Goal: Information Seeking & Learning: Learn about a topic

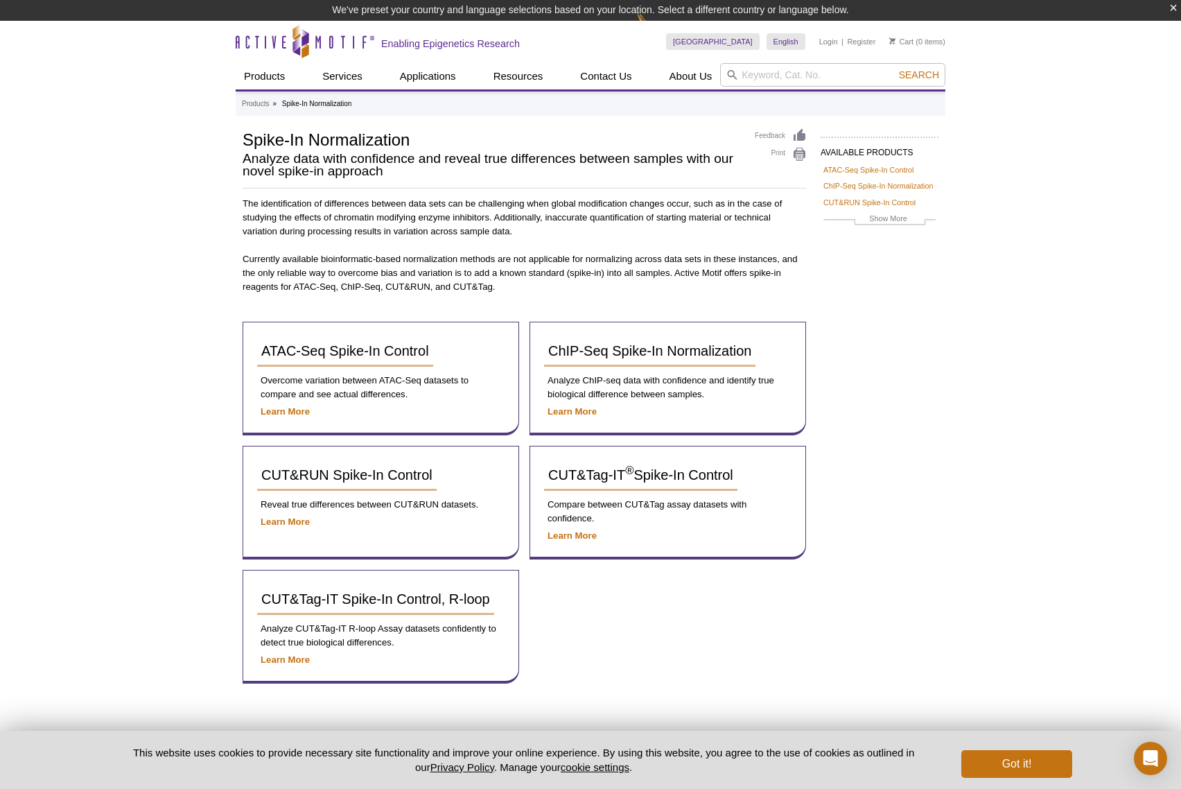
scroll to position [75, 0]
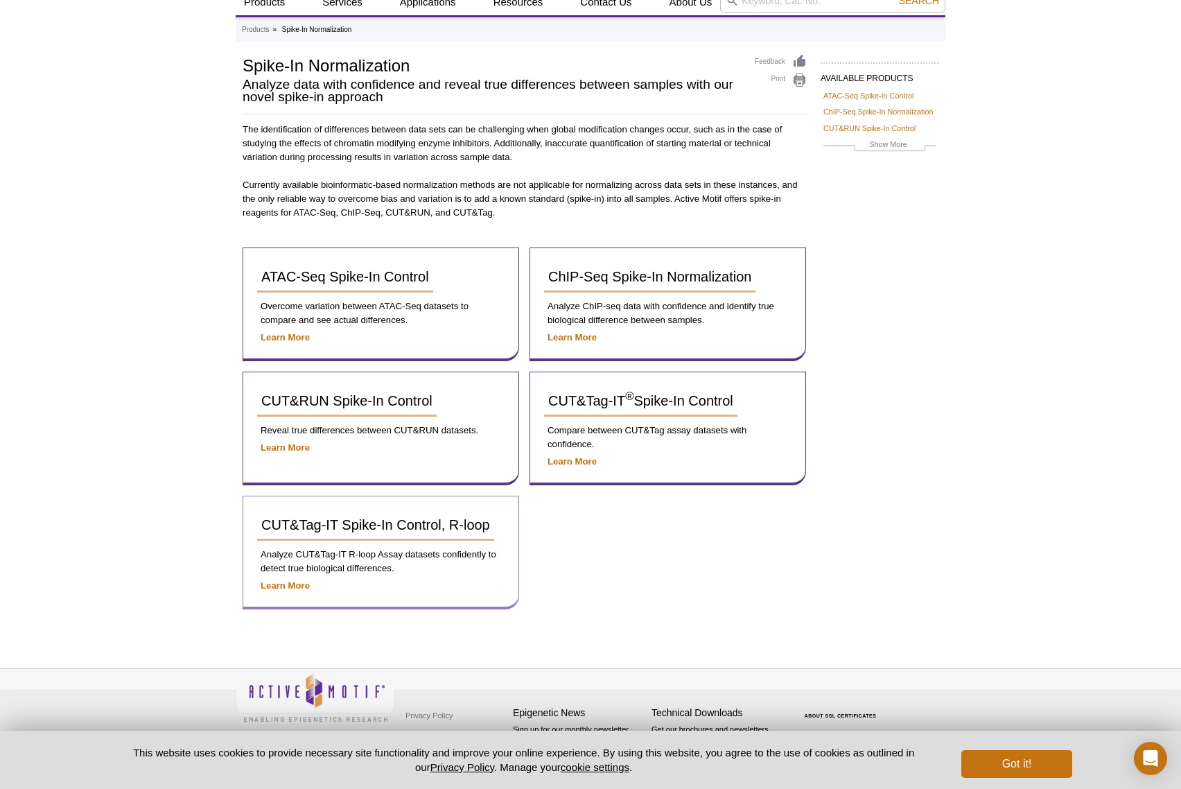
click at [345, 552] on p "Analyze CUT&Tag-IT R-loop Assay datasets confidently to detect true biological …" at bounding box center [380, 562] width 247 height 28
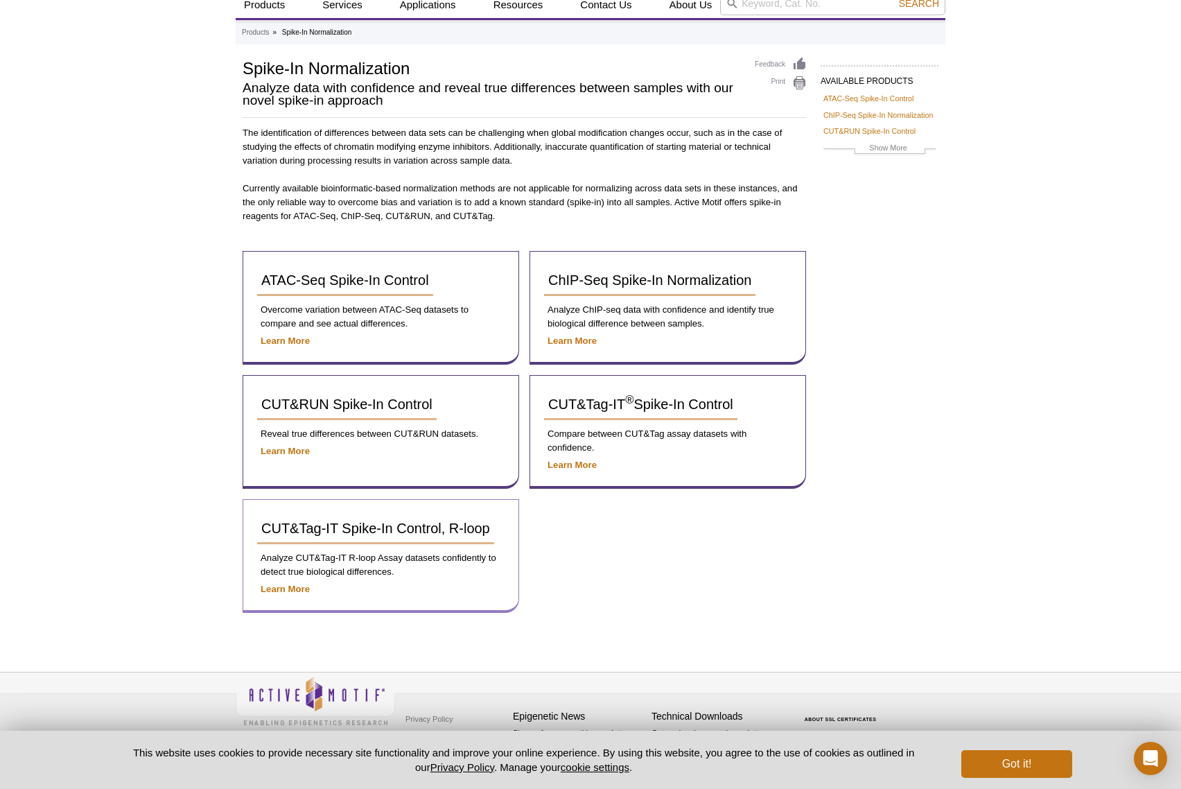
scroll to position [54, 0]
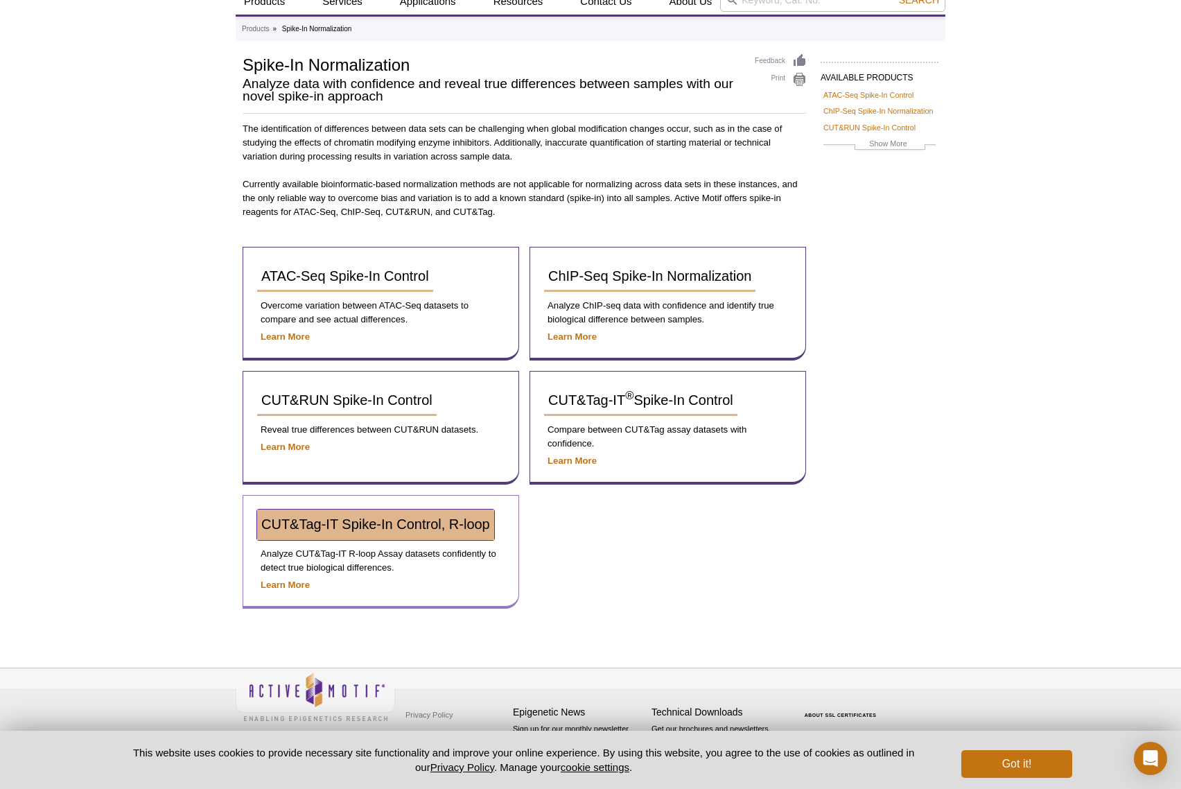
click at [345, 536] on link "CUT&Tag-IT Spike-In Control, R-loop" at bounding box center [375, 525] width 237 height 31
click at [282, 602] on div "CUT&Tag-IT Spike-In Control, R-loop Analyze CUT&Tag-IT R-loop Assay datasets co…" at bounding box center [381, 552] width 277 height 114
click at [286, 577] on div "CUT&Tag-IT Spike-In Control, R-loop Analyze CUT&Tag-IT R-loop Assay datasets co…" at bounding box center [381, 552] width 277 height 114
click at [284, 586] on strong "Learn More" at bounding box center [285, 585] width 49 height 10
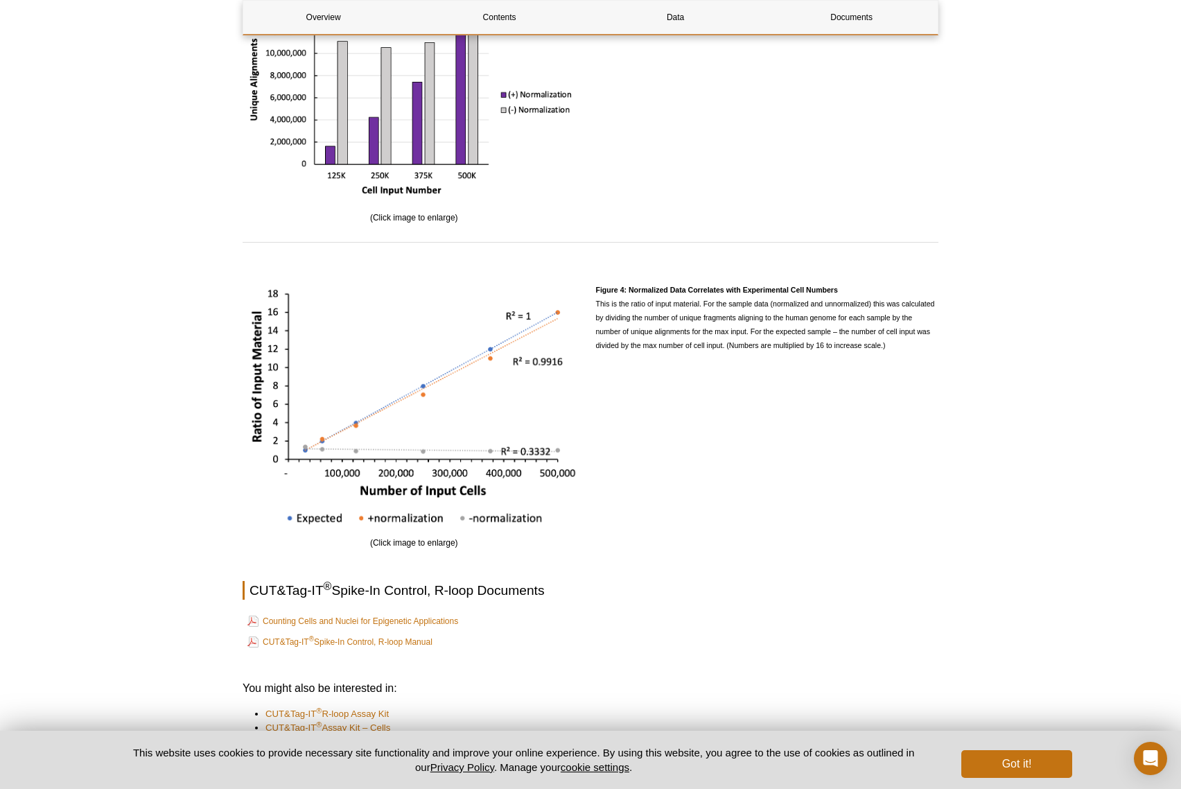
scroll to position [2419, 0]
